Goal: Information Seeking & Learning: Learn about a topic

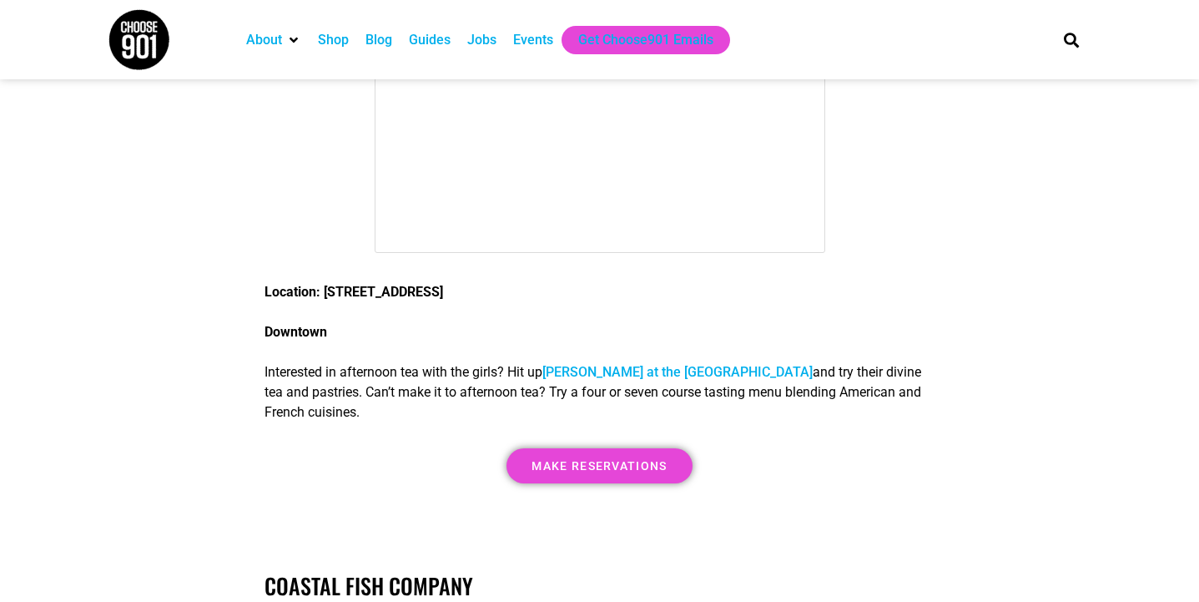
scroll to position [5092, 0]
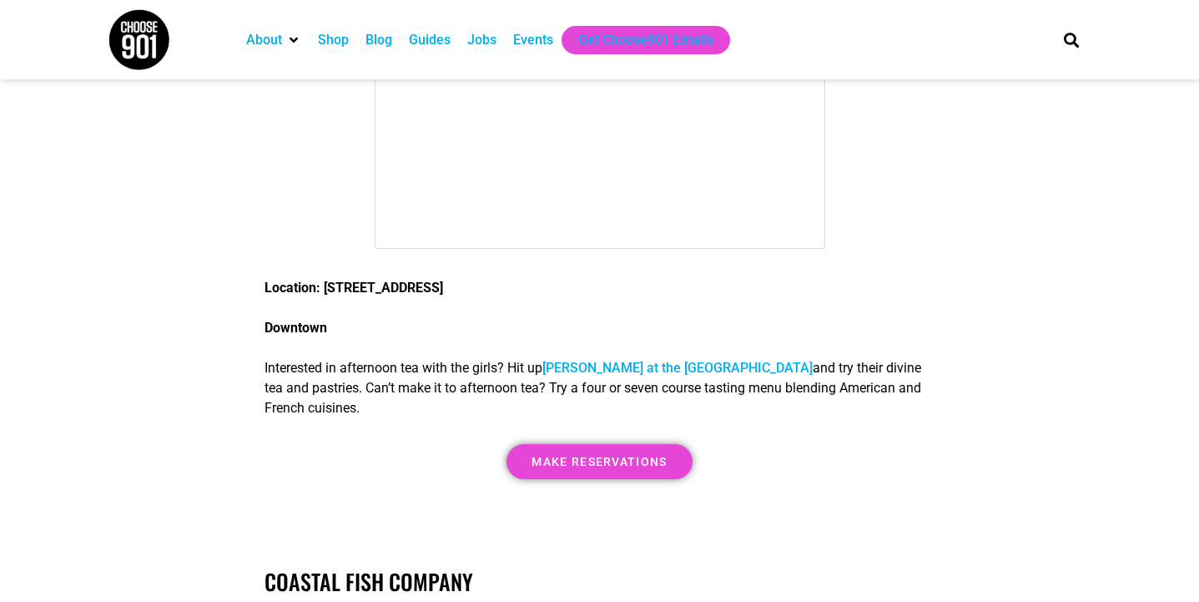
click at [619, 360] on link "Chez Phillipe at the Peabody" at bounding box center [677, 368] width 270 height 16
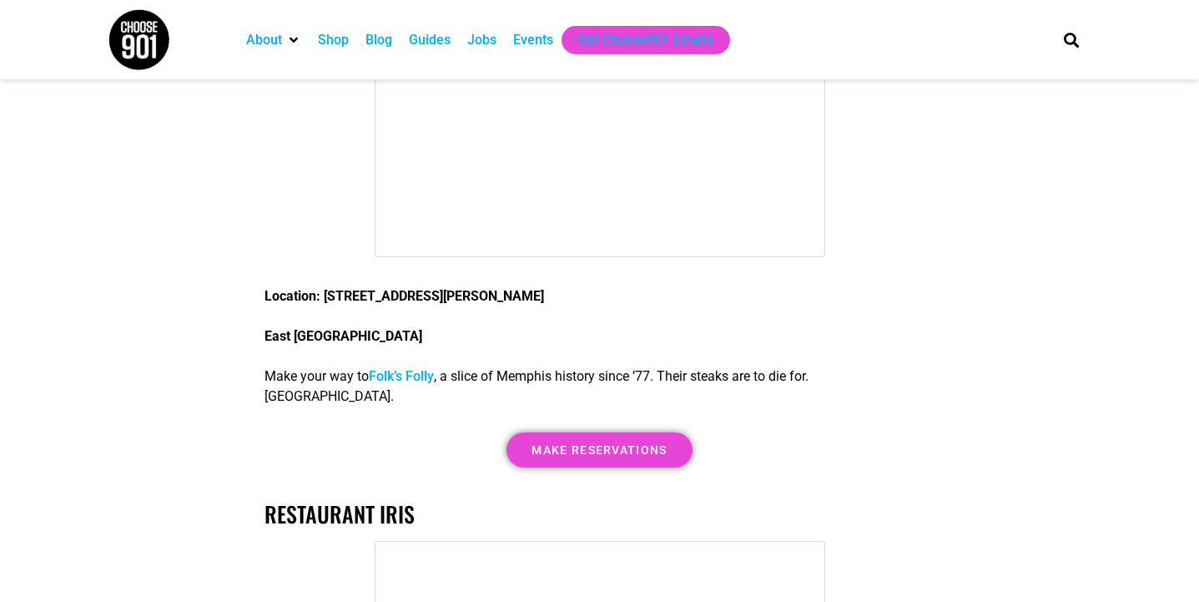
scroll to position [9240, 0]
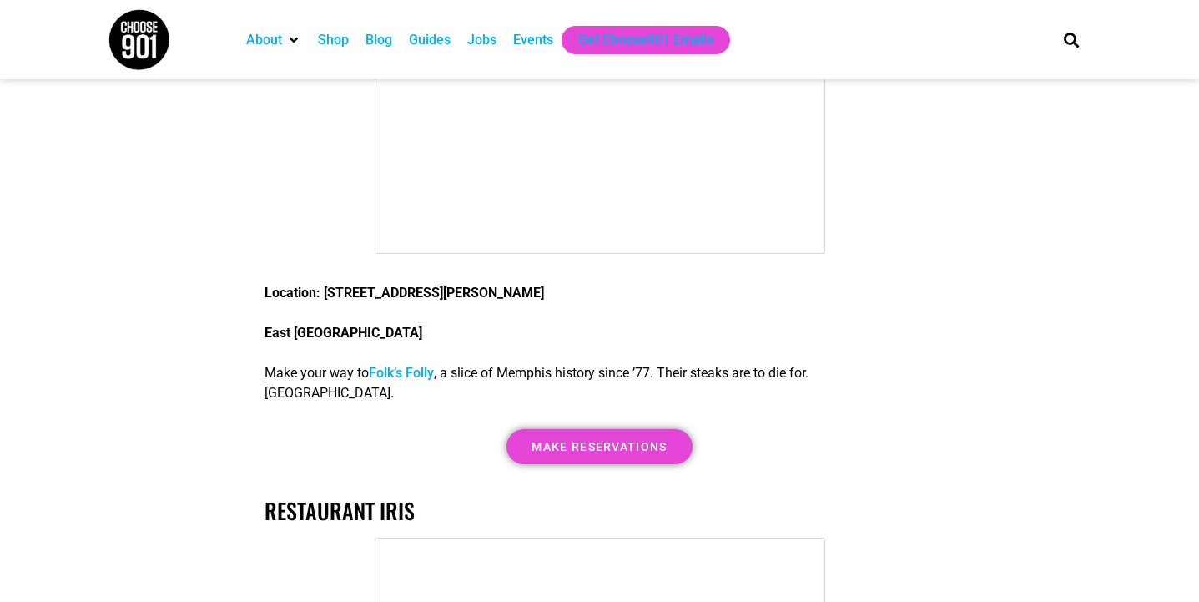
click at [395, 365] on link "Folk’s Folly" at bounding box center [401, 373] width 65 height 16
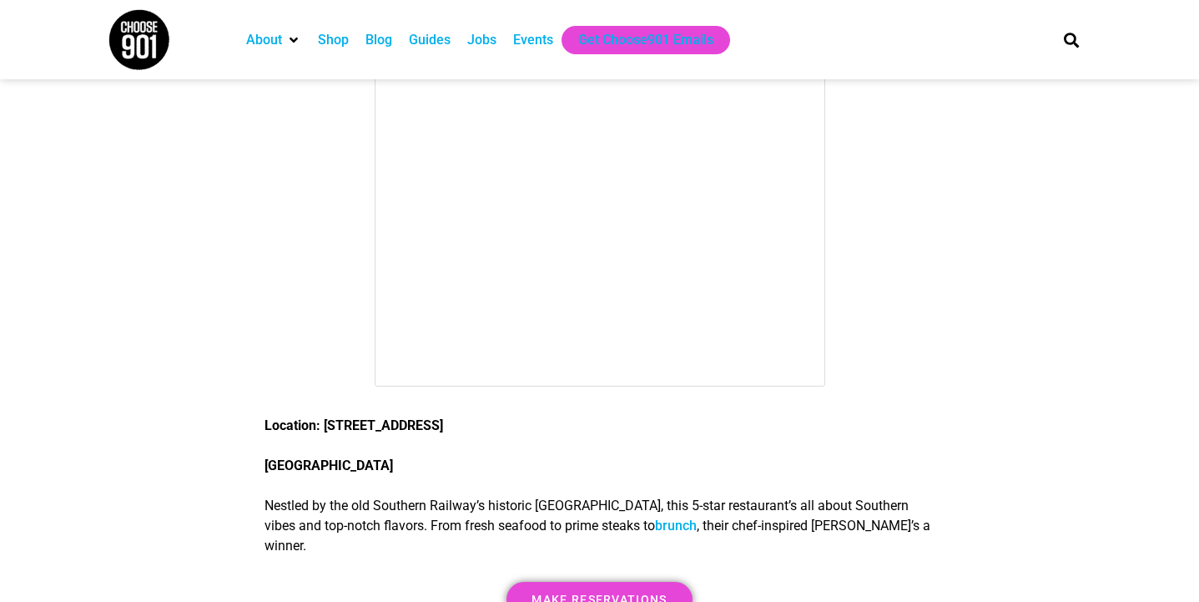
scroll to position [15737, 0]
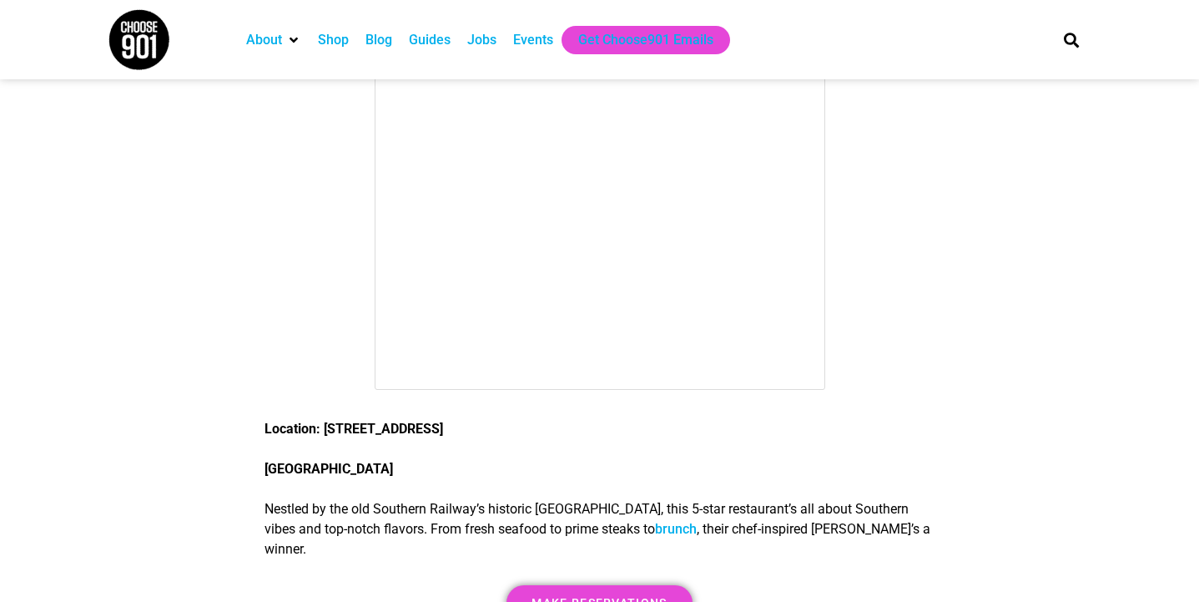
click at [692, 521] on link "brunch" at bounding box center [676, 529] width 42 height 16
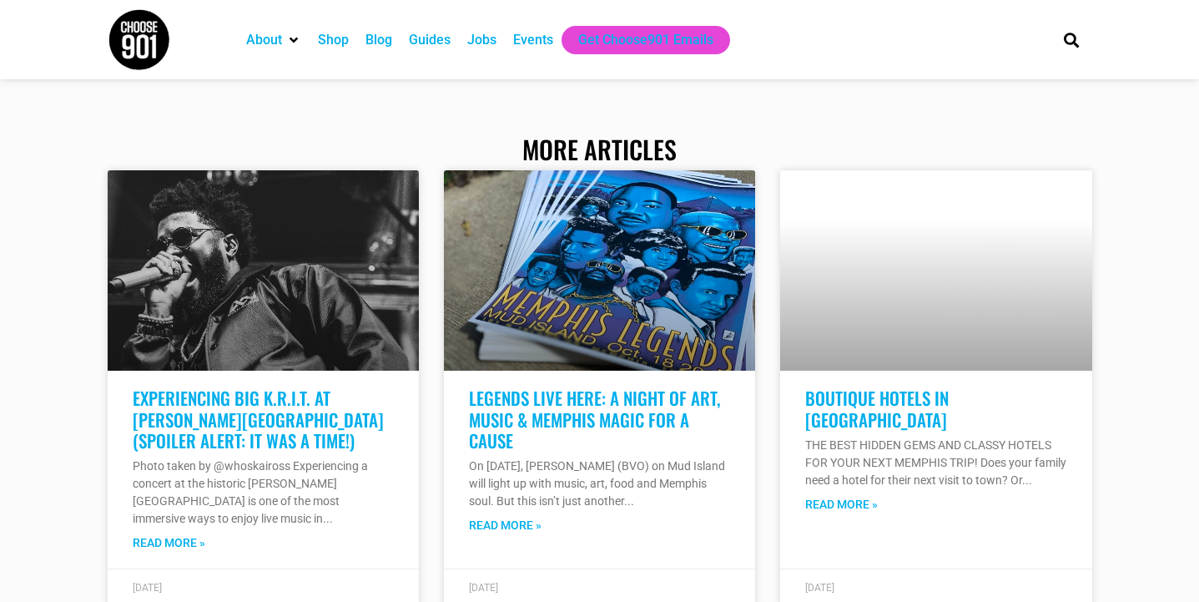
scroll to position [18050, 0]
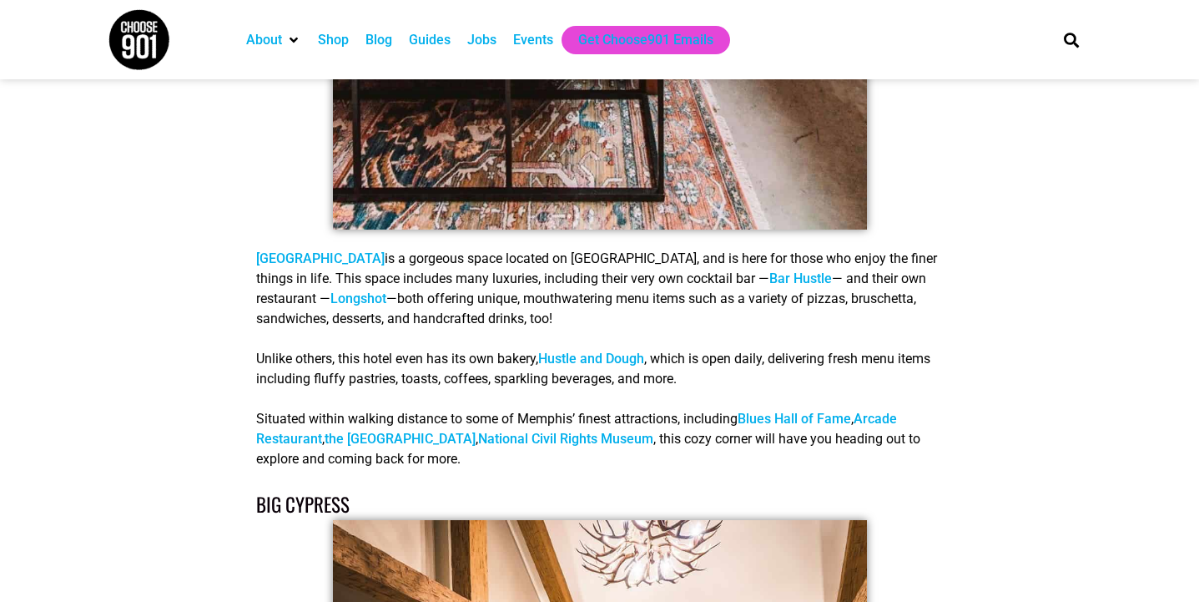
scroll to position [1387, 0]
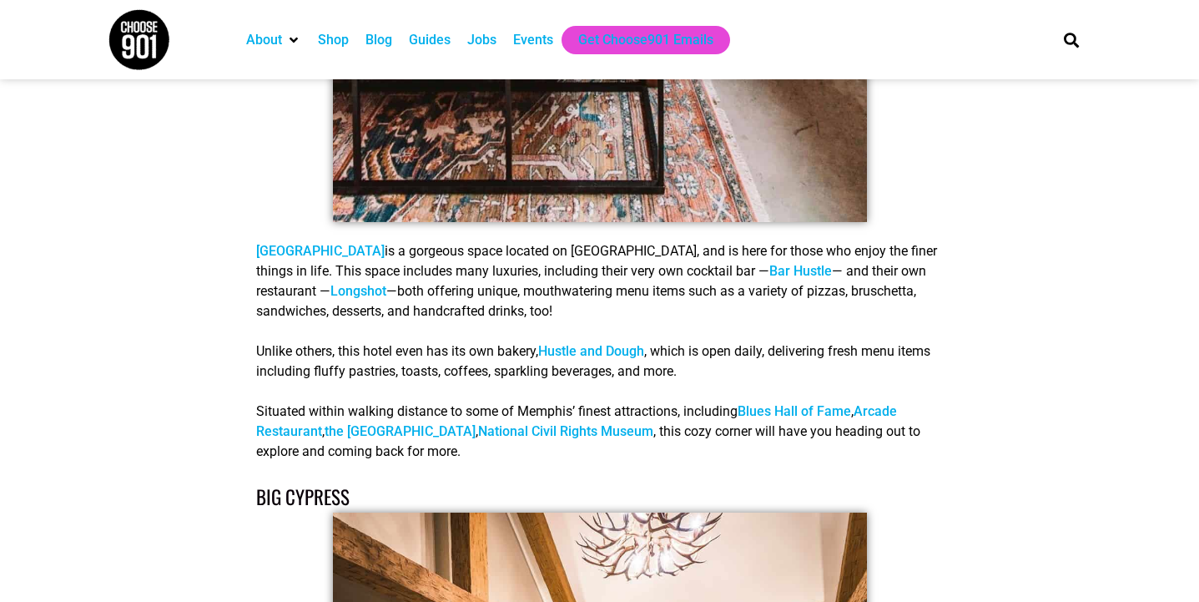
click at [284, 243] on link "[GEOGRAPHIC_DATA]" at bounding box center [320, 251] width 128 height 16
